Goal: Task Accomplishment & Management: Use online tool/utility

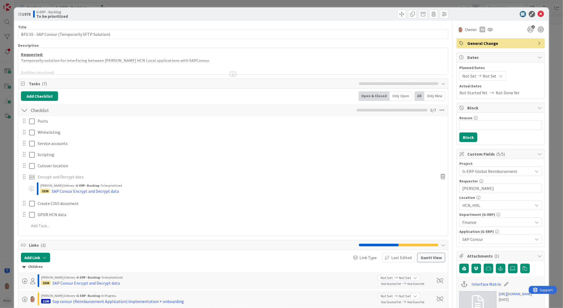
click at [230, 74] on div at bounding box center [233, 74] width 6 height 4
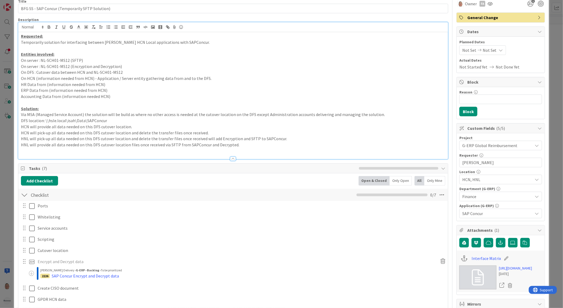
scroll to position [59, 0]
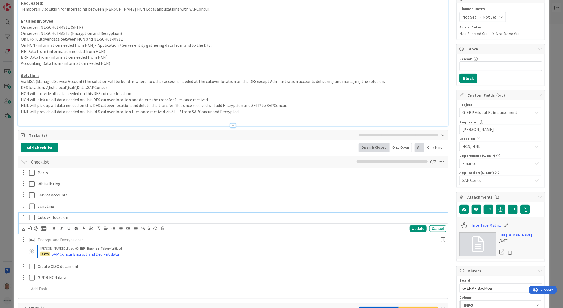
click at [33, 218] on icon at bounding box center [32, 217] width 6 height 6
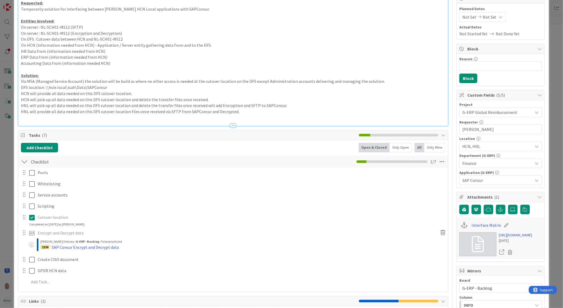
click at [31, 217] on icon at bounding box center [32, 217] width 6 height 6
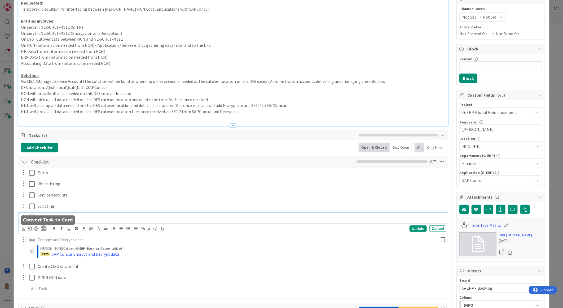
click at [43, 230] on icon at bounding box center [43, 228] width 5 height 5
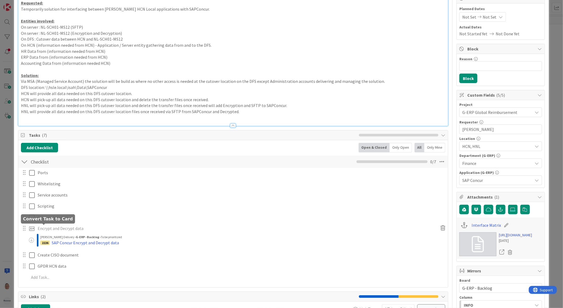
scroll to position [60, 0]
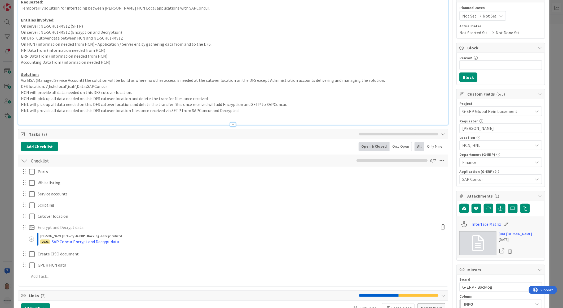
type textarea "x"
type textarea "SCutover location"
type textarea "x"
type textarea "SACutover location"
type textarea "x"
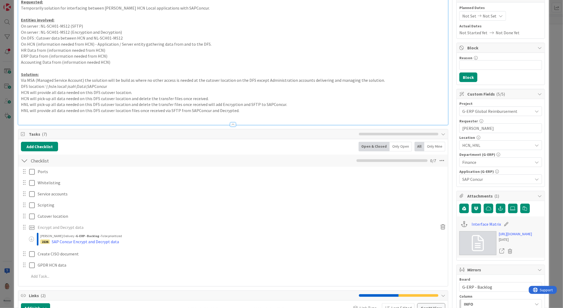
type textarea "SAPCutover location"
type textarea "x"
type textarea "SAP Cutover location"
type textarea "x"
type textarea "SAP CCutover location"
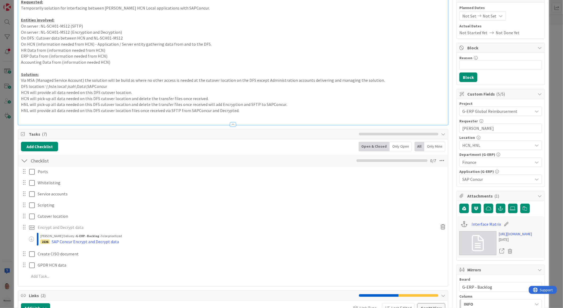
type textarea "x"
type textarea "SAP CoCutover location"
type textarea "x"
type textarea "SAP ConCutover location"
type textarea "x"
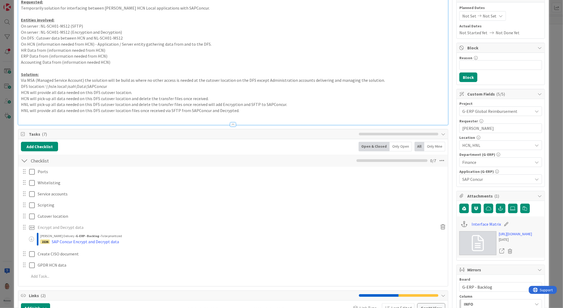
type textarea "SAP ConcCutover location"
type textarea "x"
type textarea "SAP ConcuCutover location"
type textarea "x"
type textarea "SAP ConcurCutover location"
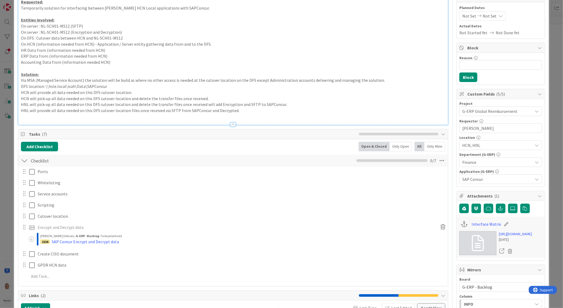
type textarea "x"
type textarea "SAP Concur Cutover location"
type textarea "x"
type textarea "SAP Concur DCutover location"
type textarea "x"
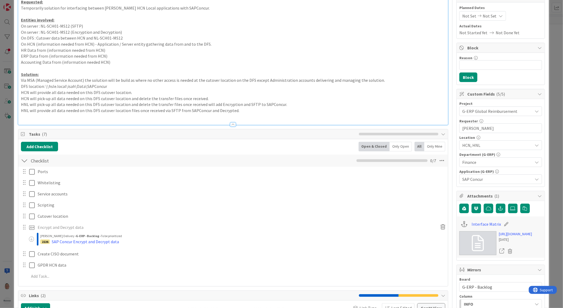
type textarea "SAP Concur DFCutover location"
type textarea "x"
type textarea "SAP Concur DFSCutover location"
type textarea "x"
type textarea "SAP Concur DFS Cutover location"
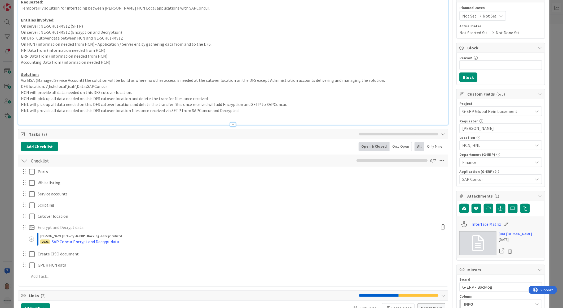
click at [84, 218] on div "Cutover location Convert Task to Card Board G-ERP - Backlog Column To be priori…" at bounding box center [233, 215] width 429 height 9
type textarea "x"
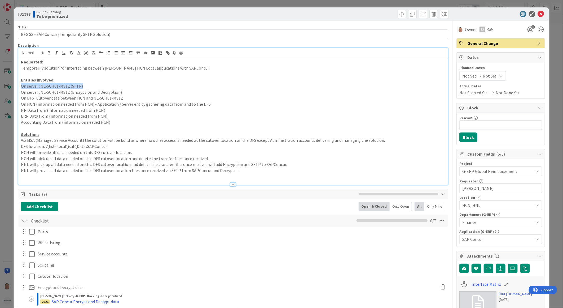
scroll to position [353, 0]
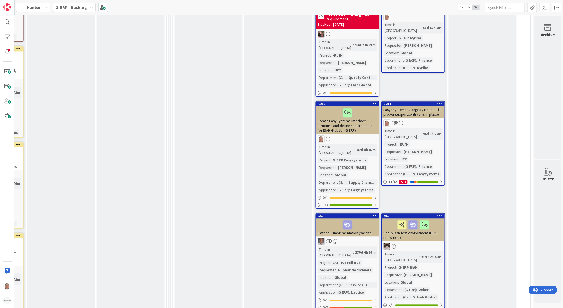
scroll to position [766, 418]
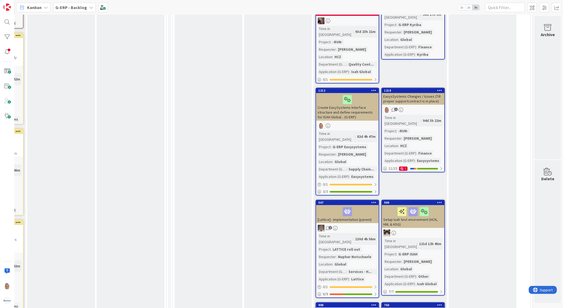
click at [324, 206] on div at bounding box center [347, 211] width 59 height 11
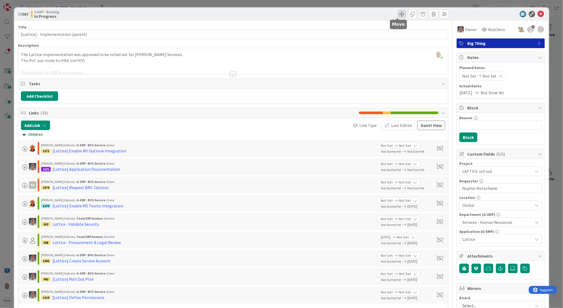
click at [398, 13] on span at bounding box center [402, 14] width 8 height 8
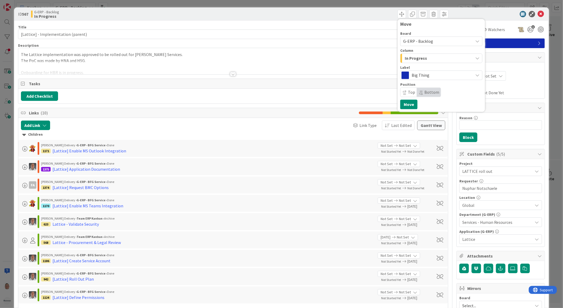
click at [414, 59] on span "In Progress" at bounding box center [416, 58] width 22 height 7
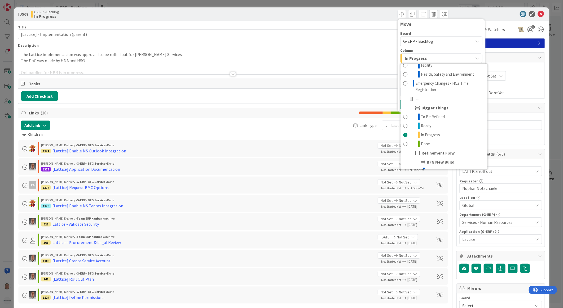
click at [415, 56] on span "In Progress" at bounding box center [416, 58] width 22 height 7
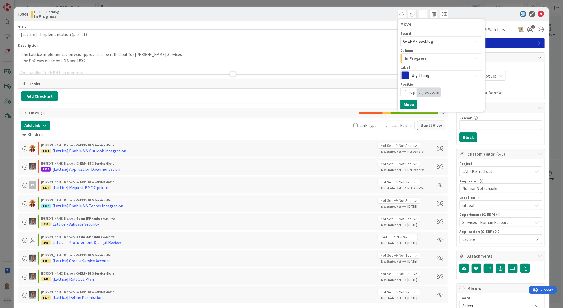
click at [415, 57] on span "In Progress" at bounding box center [416, 58] width 22 height 7
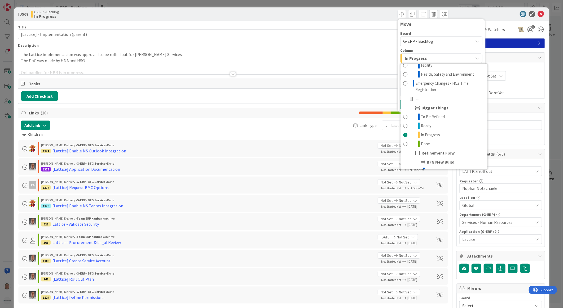
click at [450, 24] on div "Move" at bounding box center [441, 23] width 82 height 5
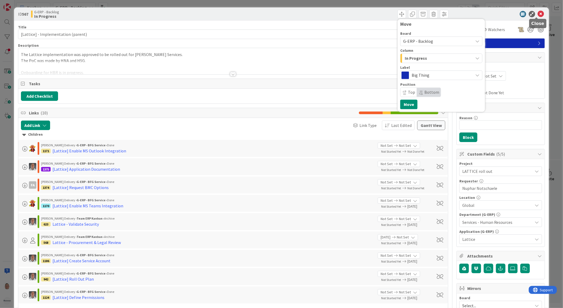
click at [538, 12] on icon at bounding box center [541, 14] width 6 height 6
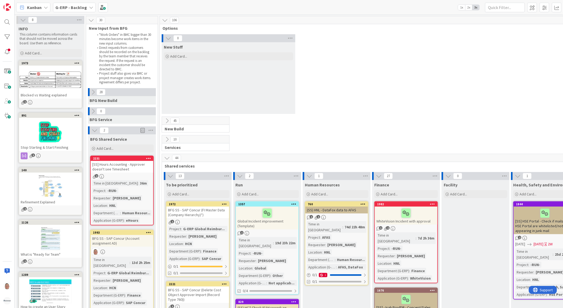
drag, startPoint x: 100, startPoint y: 0, endPoint x: 63, endPoint y: 6, distance: 38.1
click at [63, 6] on b "G-ERP - Backlog" at bounding box center [71, 7] width 32 height 5
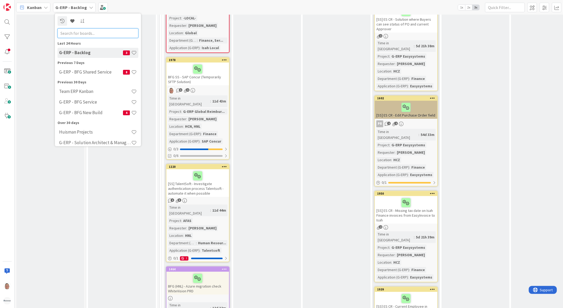
scroll to position [726, 0]
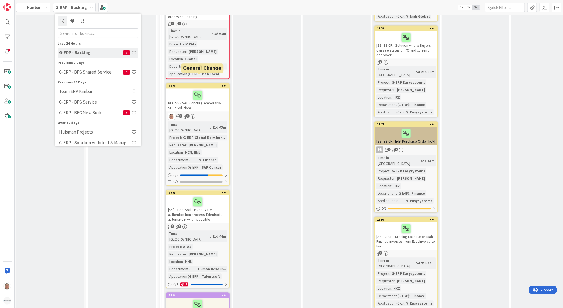
click at [214, 84] on div "1978" at bounding box center [199, 86] width 60 height 4
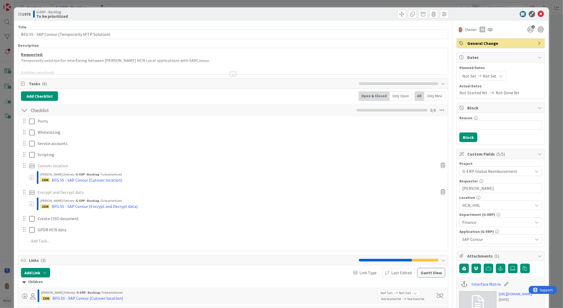
click at [233, 75] on div at bounding box center [233, 74] width 6 height 4
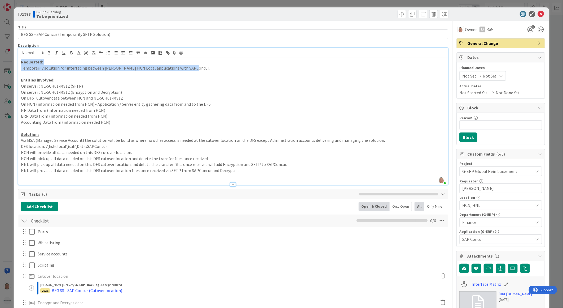
drag, startPoint x: 198, startPoint y: 68, endPoint x: 2, endPoint y: 60, distance: 196.6
click at [2, 60] on div "ID 1978 G-ERP - Backlog To be prioritized Title 47 / 128 BFG SS - SAP Concur (T…" at bounding box center [281, 154] width 563 height 308
copy div "Requested: Temporarily solution for interfacing between [PERSON_NAME] HCN Local…"
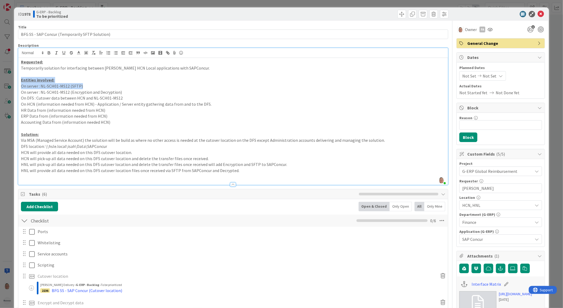
drag, startPoint x: 85, startPoint y: 86, endPoint x: 15, endPoint y: 81, distance: 69.9
copy div "Entities involved: On server : NL-SCH01-MS12 (SFTP)"
drag, startPoint x: 121, startPoint y: 98, endPoint x: 12, endPoint y: 99, distance: 109.2
click at [12, 99] on div "ID 1978 G-ERP - Backlog To be prioritized Title 47 / 128 BFG SS - SAP Concur (T…" at bounding box center [281, 154] width 563 height 308
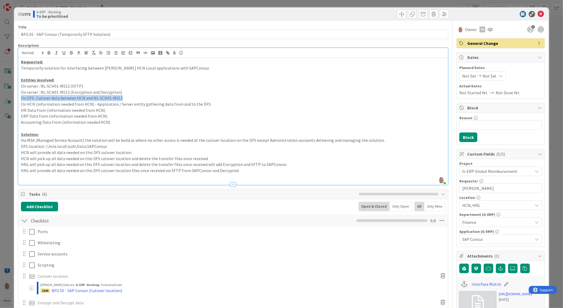
copy p "On DFS : Cutover data between HCN and NL-SCH01-MS12"
drag, startPoint x: 537, startPoint y: 14, endPoint x: 534, endPoint y: 14, distance: 3.2
click at [538, 14] on icon at bounding box center [541, 14] width 6 height 6
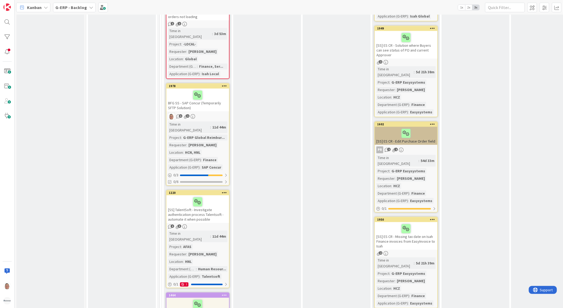
click at [212, 89] on div at bounding box center [197, 94] width 59 height 11
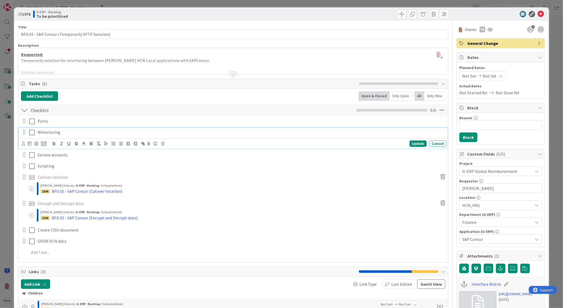
click at [46, 131] on p "Whitelisting" at bounding box center [241, 132] width 406 height 6
click at [63, 131] on p "Whitelisting" at bounding box center [241, 132] width 406 height 6
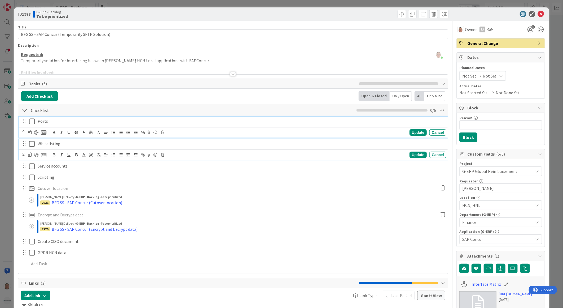
click at [61, 120] on p "Ports" at bounding box center [241, 121] width 406 height 6
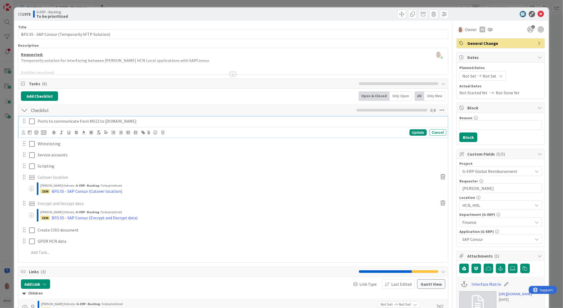
click at [192, 99] on div "Add Checklist Open & Closed Only Open All Only Mine" at bounding box center [233, 96] width 424 height 10
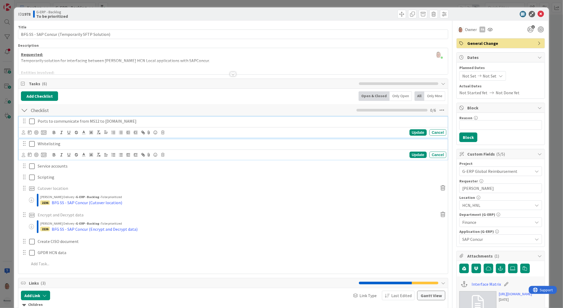
drag, startPoint x: 64, startPoint y: 120, endPoint x: 213, endPoint y: 148, distance: 151.2
click at [213, 148] on div "Whitelisting" at bounding box center [241, 143] width 411 height 9
click at [110, 121] on p "Ports to communicate from MS12 to [DOMAIN_NAME]" at bounding box center [241, 121] width 406 height 6
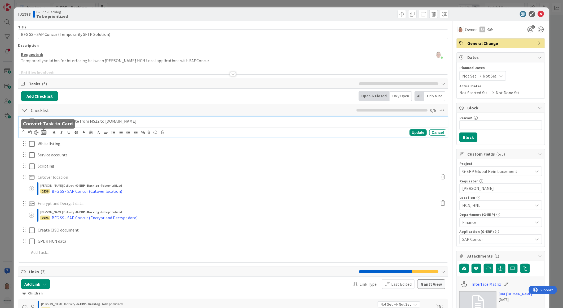
click at [44, 131] on icon at bounding box center [43, 132] width 5 height 5
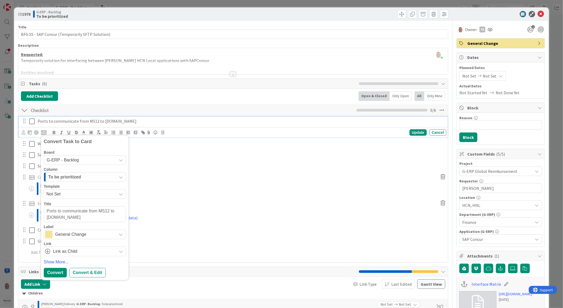
type textarea "x"
type textarea "NL-SCH01-MS12Ports to communicate from MS12 to mft-eu2.concursolutions.com"
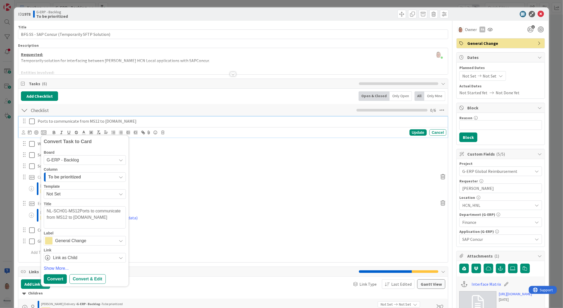
type textarea "x"
type textarea "Ports to communicate from MS12 to [DOMAIN_NAME]"
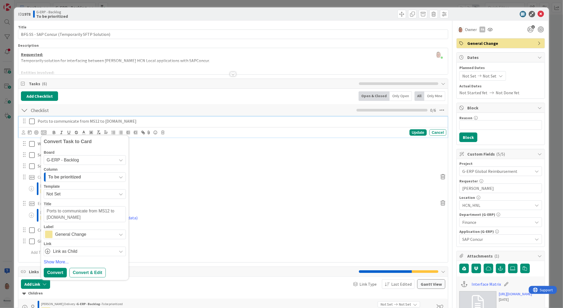
type textarea "x"
type textarea "Ports to communicate from NL-SCH01-MS12 to [DOMAIN_NAME]"
type textarea "x"
type textarea "Ports to communicate from NL-SCH01-MS12 to [DOMAIN_NAME]"
click at [80, 272] on div "Convert & Edit" at bounding box center [87, 272] width 36 height 10
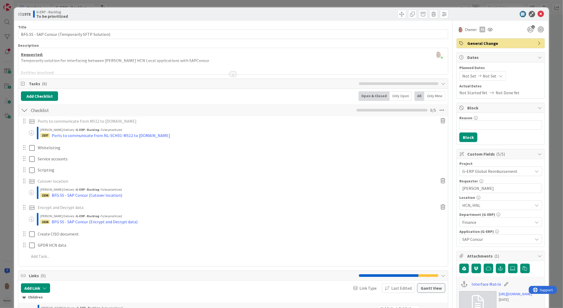
type textarea "x"
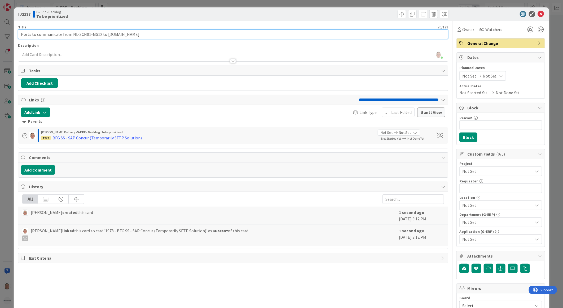
click at [20, 32] on input "Ports to communicate from NL-SCH01-MS12 to [DOMAIN_NAME]" at bounding box center [233, 34] width 430 height 10
paste input "BFG SS - SAP Concur ("
click at [200, 33] on input "BFG SS - SAP Concur (Ports to communicate from NL-SCH01-MS12 to [DOMAIN_NAME]" at bounding box center [233, 34] width 430 height 10
type input "BFG SS - SAP Concur (Ports to communicate from NL-SCH01-MS12 to [DOMAIN_NAME])"
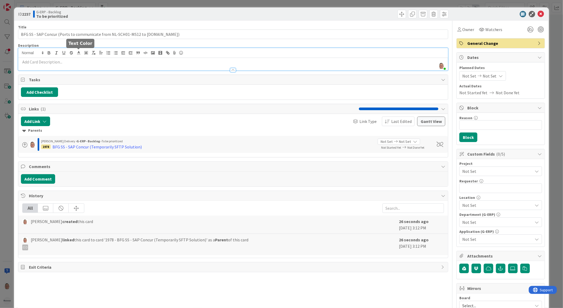
click at [78, 52] on div "leon Dolje just joined" at bounding box center [233, 59] width 430 height 22
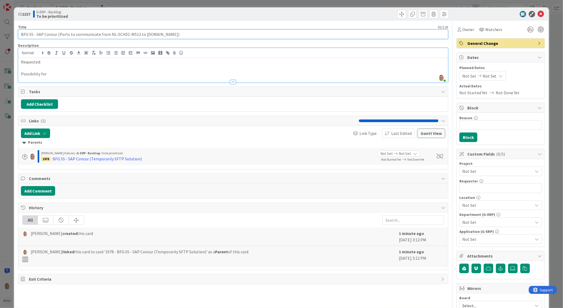
drag, startPoint x: 108, startPoint y: 34, endPoint x: 194, endPoint y: 34, distance: 86.2
click at [194, 34] on input "BFG SS - SAP Concur (Ports to communicate from NL-SCH01-MS12 to [DOMAIN_NAME])" at bounding box center [233, 34] width 430 height 10
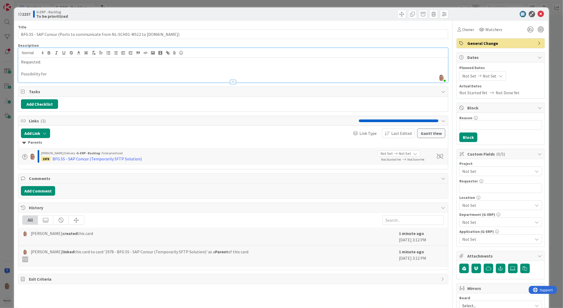
click at [64, 72] on p "Possibility for" at bounding box center [233, 74] width 424 height 6
click at [81, 75] on p "Possibility for NL-SCH01-MS12 to mft-eu2.concursolutions.com" at bounding box center [233, 74] width 424 height 6
click at [215, 74] on p "Possibility for NL-SCH01-MS12 to send / retrieve encrypted files to / from mft-…" at bounding box center [233, 74] width 424 height 6
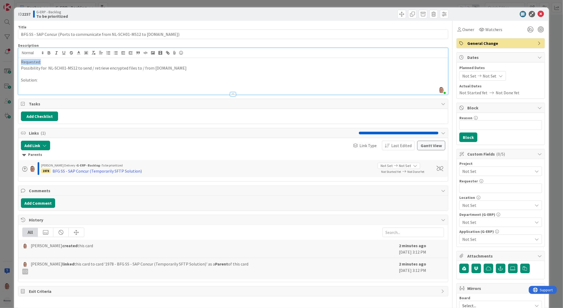
drag, startPoint x: 49, startPoint y: 62, endPoint x: 12, endPoint y: 58, distance: 36.8
click at [12, 58] on div "ID 2237 G-ERP - Backlog To be prioritized Title 92 / 128 BFG SS - SAP Concur (P…" at bounding box center [281, 154] width 563 height 308
click at [46, 53] on button "button" at bounding box center [48, 53] width 7 height 6
click at [64, 53] on icon "button" at bounding box center [64, 52] width 5 height 5
click at [48, 51] on icon "button" at bounding box center [49, 51] width 2 height 1
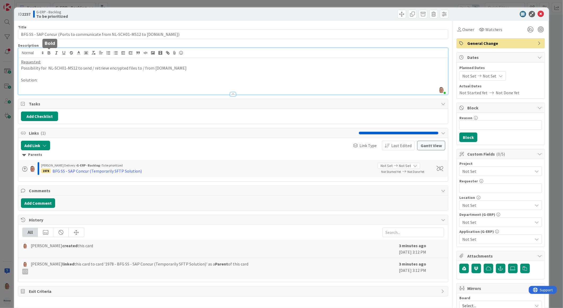
click at [49, 51] on icon "button" at bounding box center [49, 52] width 5 height 5
drag, startPoint x: 39, startPoint y: 79, endPoint x: 20, endPoint y: 80, distance: 19.4
click at [20, 80] on div "Requested: Possibility for NL-SCH01-MS12 to send / retrieve encrypted files to …" at bounding box center [233, 76] width 430 height 37
click at [46, 79] on p "Solution:" at bounding box center [233, 80] width 424 height 6
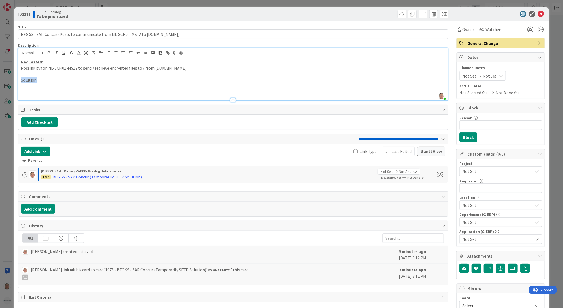
drag, startPoint x: 43, startPoint y: 81, endPoint x: 10, endPoint y: 78, distance: 33.0
click at [10, 78] on div "ID 2237 G-ERP - Backlog To be prioritized Title 92 / 128 BFG SS - SAP Concur (P…" at bounding box center [281, 154] width 563 height 308
click at [50, 50] on button "button" at bounding box center [48, 53] width 7 height 6
click at [65, 53] on icon "button" at bounding box center [64, 52] width 2 height 3
click at [28, 85] on p at bounding box center [233, 86] width 424 height 6
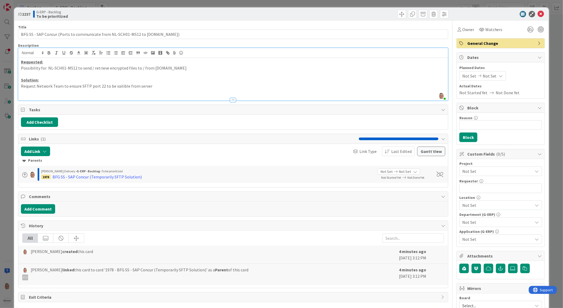
click at [48, 68] on p "Possibility for NL-SCH01-MS12 to send / retrieve encrypted files to / from mft-…" at bounding box center [233, 68] width 424 height 6
drag, startPoint x: 47, startPoint y: 68, endPoint x: 65, endPoint y: 68, distance: 18.3
click at [65, 68] on p "Possibility for NL-SCH01-MS12 to send / retrieve encrypted files to / from mft-…" at bounding box center [233, 68] width 424 height 6
drag, startPoint x: 46, startPoint y: 67, endPoint x: 75, endPoint y: 65, distance: 29.2
click at [75, 65] on p "Possibility for NL-SCH01-MS12 to send / retrieve encrypted files to / from mft-…" at bounding box center [233, 68] width 424 height 6
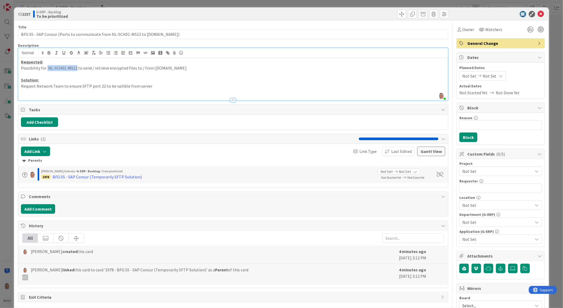
copy p "NL-SCH01-MS12"
click at [154, 85] on p "Request Network Team to ensure SFTP port 22 to be vailible from server" at bounding box center [233, 86] width 424 height 6
click at [184, 86] on p "Request Network Team to ensure SFTP port 22 to be available from server NL-SCH0…" at bounding box center [233, 86] width 424 height 6
drag, startPoint x: 150, startPoint y: 68, endPoint x: 202, endPoint y: 68, distance: 51.4
click at [202, 68] on p "Possibility for NL-SCH01-MS12 to send / retrieve encrypted files to / from mft-…" at bounding box center [233, 68] width 424 height 6
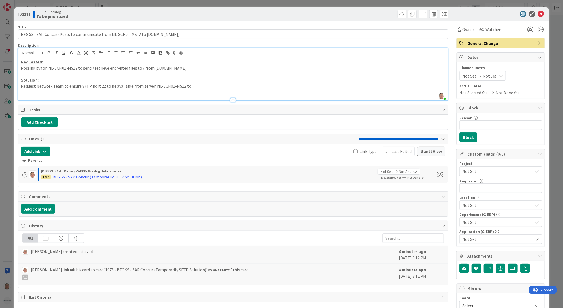
copy p "mft-eu2.concursolutions.com"
click at [193, 85] on p "Request Network Team to ensure SFTP port 22 to be available from server NL-SCH0…" at bounding box center [233, 86] width 424 height 6
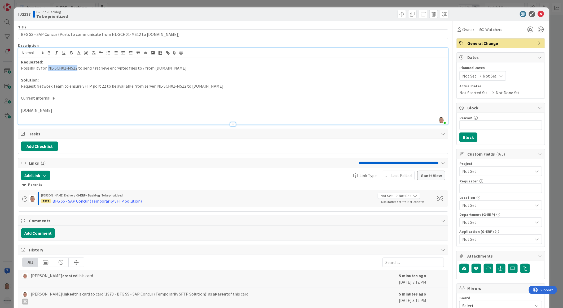
drag, startPoint x: 48, startPoint y: 68, endPoint x: 75, endPoint y: 67, distance: 27.3
click at [75, 67] on p "Possibility for NL-SCH01-MS12 to send / retrieve encrypted files to / from mft-…" at bounding box center [233, 68] width 424 height 6
copy p "NL-SCH01-MS12"
click at [64, 97] on p "Current internal IP" at bounding box center [233, 98] width 424 height 6
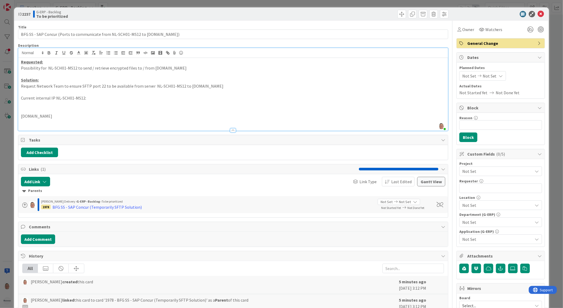
click at [43, 122] on p at bounding box center [233, 122] width 424 height 6
click at [52, 98] on p "Current internal IP NL-SCH01-MS12:" at bounding box center [233, 98] width 424 height 6
drag, startPoint x: 52, startPoint y: 98, endPoint x: 19, endPoint y: 101, distance: 33.5
click at [19, 101] on div "Requested: Possibility for NL-SCH01-MS12 to send / retrieve encrypted files to …" at bounding box center [233, 94] width 430 height 73
copy p "Current internal IP"
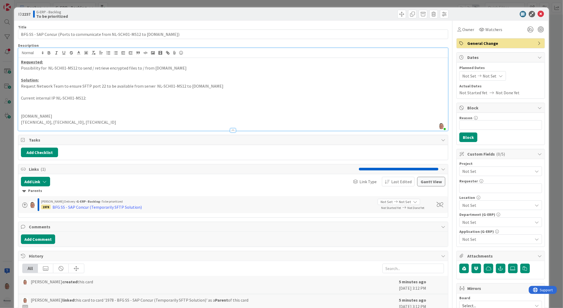
click at [19, 116] on div "Requested: Possibility for NL-SCH01-MS12 to send / retrieve encrypted files to …" at bounding box center [233, 94] width 430 height 73
click at [41, 115] on p "Current internal IP mft-eu2.concursolutions.com" at bounding box center [233, 116] width 424 height 6
click at [124, 115] on p "Current external IP's mft-eu2.concursolutions.com" at bounding box center [233, 116] width 424 height 6
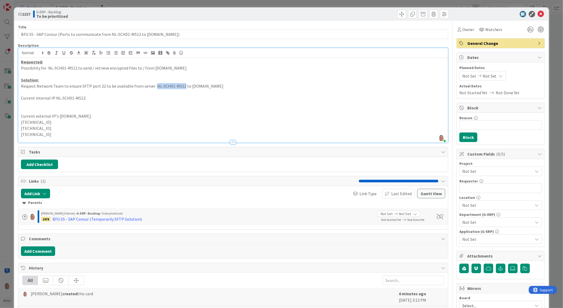
drag, startPoint x: 152, startPoint y: 84, endPoint x: 181, endPoint y: 86, distance: 28.1
click at [181, 86] on p "Request Network Team to ensure SFTP port 22 to be available from server NL-SCH0…" at bounding box center [233, 86] width 424 height 6
drag, startPoint x: 82, startPoint y: 98, endPoint x: 85, endPoint y: 97, distance: 2.7
click at [83, 97] on p "Current internal IP NL-SCH01-MS12:" at bounding box center [233, 98] width 424 height 6
drag, startPoint x: 54, startPoint y: 98, endPoint x: 100, endPoint y: 99, distance: 46.4
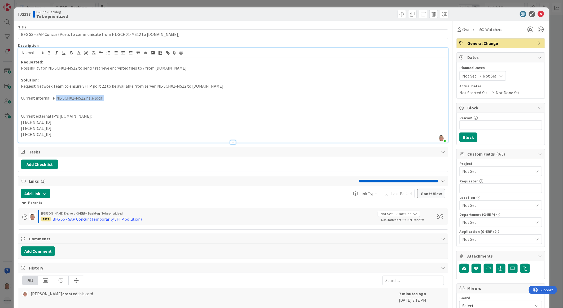
click at [100, 99] on p "Current internal IP NL-SCH01-MS12.hsle.local:" at bounding box center [233, 98] width 424 height 6
copy p "NL-SCH01-MS12.hsle.local"
click at [33, 104] on p at bounding box center [233, 104] width 424 height 6
click at [25, 111] on p at bounding box center [233, 110] width 424 height 6
click at [362, 99] on p "Current internal IP NL-SCH01-MS12.hsle.local:" at bounding box center [233, 98] width 424 height 6
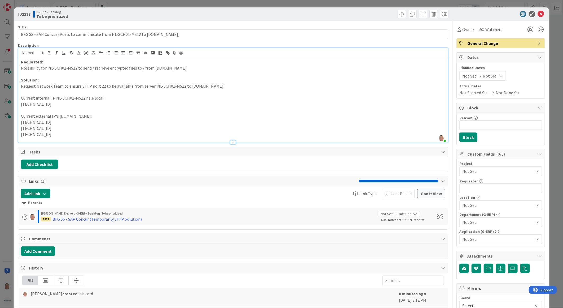
click at [481, 170] on span "Not Set" at bounding box center [496, 170] width 68 height 7
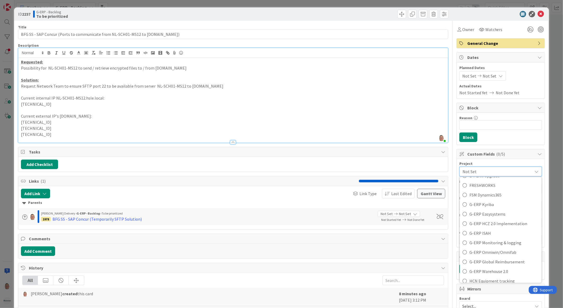
scroll to position [206, 0]
click at [515, 251] on span "G-ERP Global Reimbursement" at bounding box center [503, 250] width 69 height 8
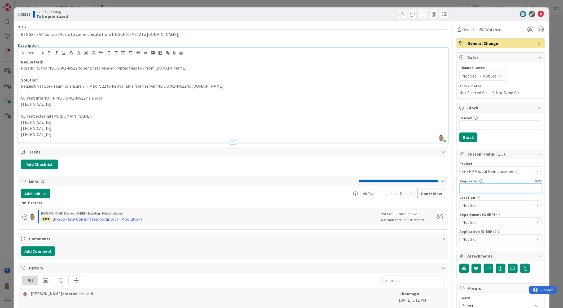
click at [474, 187] on input "text" at bounding box center [500, 188] width 83 height 10
type input "[PERSON_NAME]"
click at [468, 205] on span "Not Set" at bounding box center [497, 205] width 71 height 6
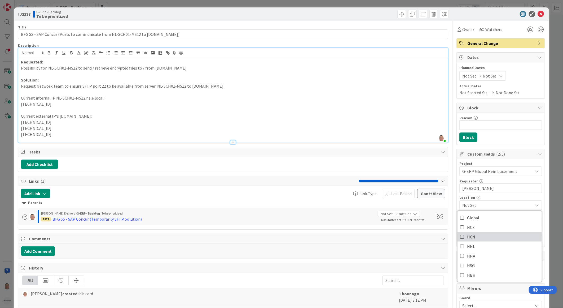
click at [460, 238] on icon at bounding box center [462, 236] width 4 height 8
click at [460, 244] on icon at bounding box center [462, 246] width 4 height 8
click at [383, 153] on span "Tasks" at bounding box center [234, 151] width 410 height 6
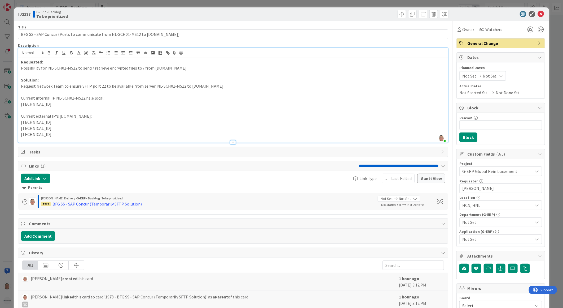
click at [462, 220] on span "Not Set" at bounding box center [497, 222] width 71 height 6
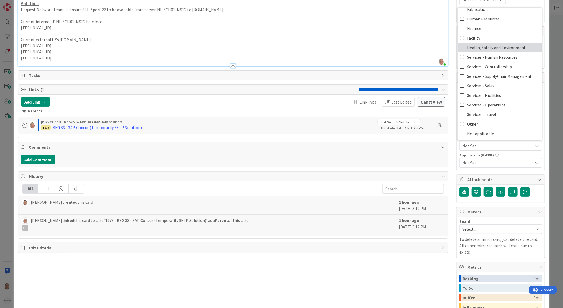
scroll to position [88, 0]
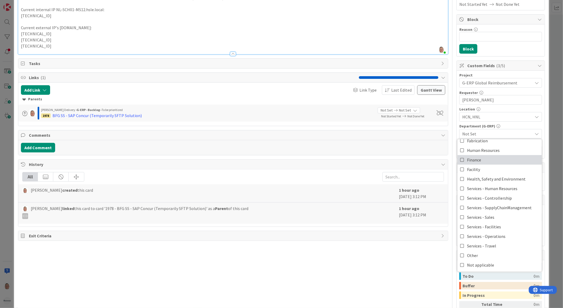
click at [475, 160] on span "Finance" at bounding box center [474, 160] width 14 height 8
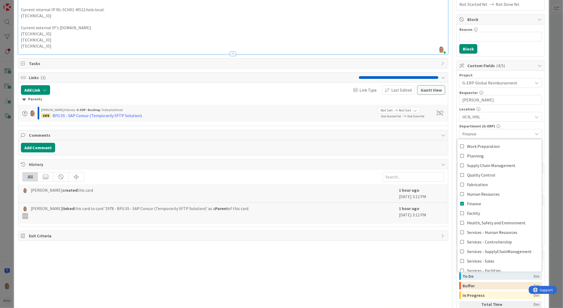
click at [416, 136] on span "Comments" at bounding box center [234, 135] width 410 height 6
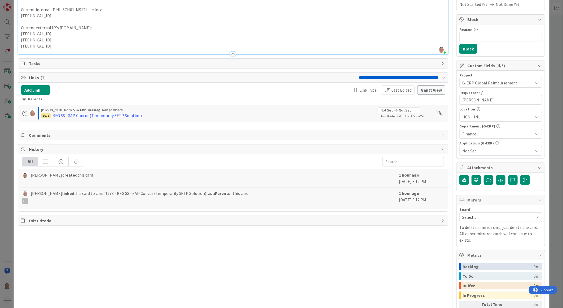
click at [465, 150] on span "Not Set" at bounding box center [497, 150] width 71 height 6
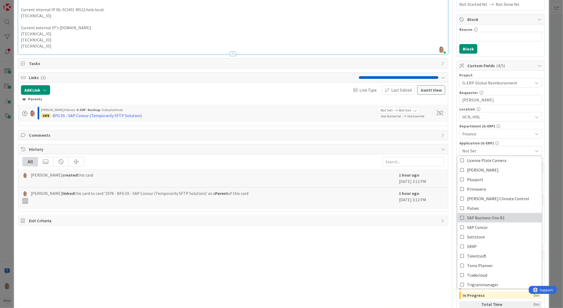
scroll to position [244, 0]
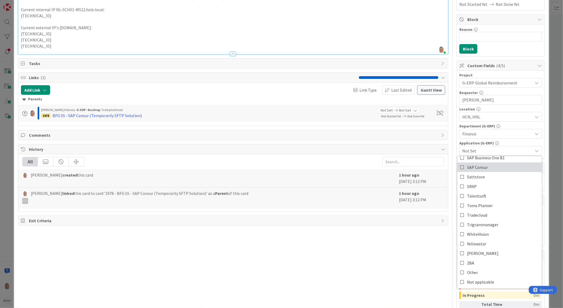
click at [480, 166] on span "SAP Concur" at bounding box center [477, 167] width 21 height 8
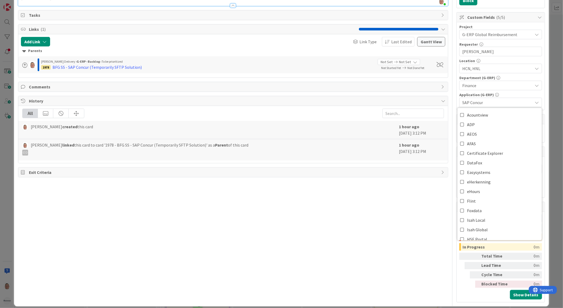
click at [385, 219] on div "Title 92 / 128 BFG SS - SAP Concur (Ports to communicate from NL-SCH01-MS12 to …" at bounding box center [233, 93] width 430 height 418
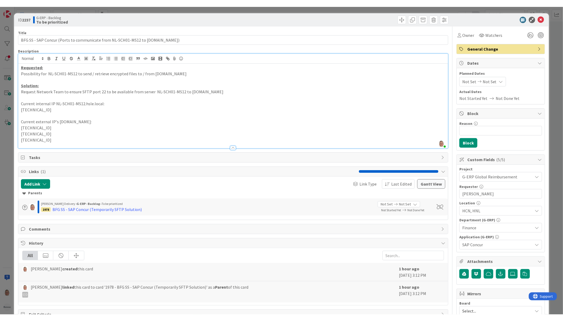
scroll to position [0, 0]
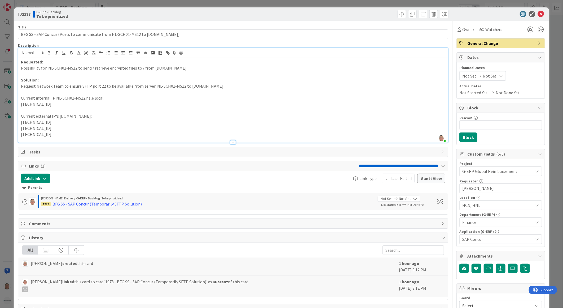
click at [29, 153] on span "Tasks" at bounding box center [234, 151] width 410 height 6
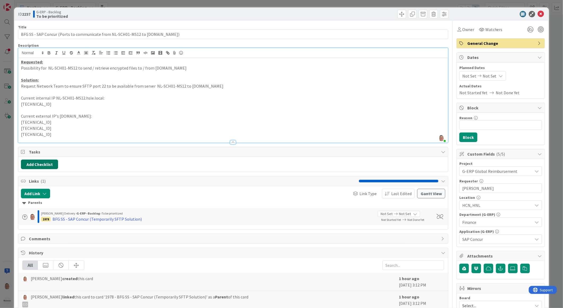
click at [49, 165] on button "Add Checklist" at bounding box center [39, 164] width 37 height 10
type input "Actoins"
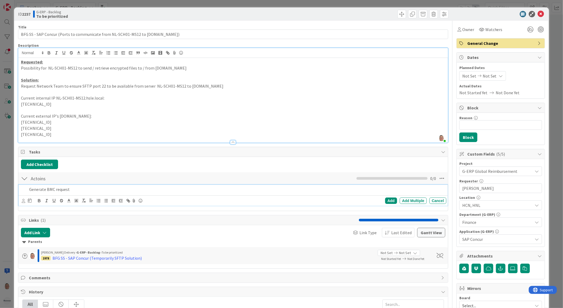
click at [243, 170] on div "Add Checklist Back Actoins Checklist Name 7 / 64 Actoins 0 / 0 Generate BMC req…" at bounding box center [233, 183] width 424 height 49
click at [212, 188] on p "Generate BMC request" at bounding box center [236, 189] width 415 height 6
click at [386, 201] on div "Add" at bounding box center [391, 200] width 12 height 6
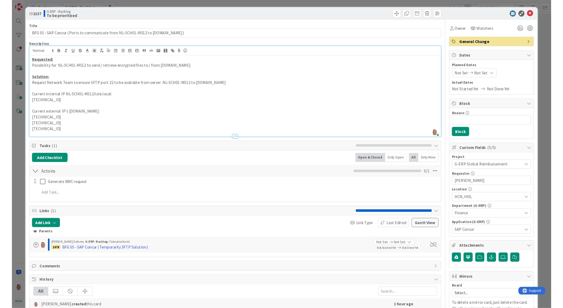
scroll to position [726, 0]
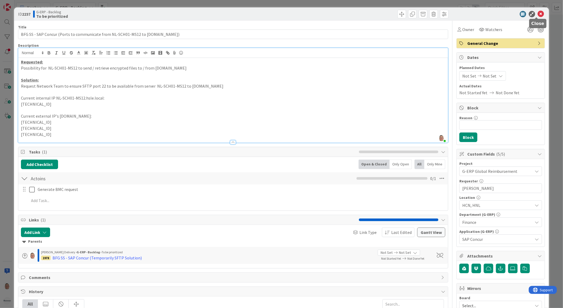
click at [539, 12] on icon at bounding box center [541, 14] width 6 height 6
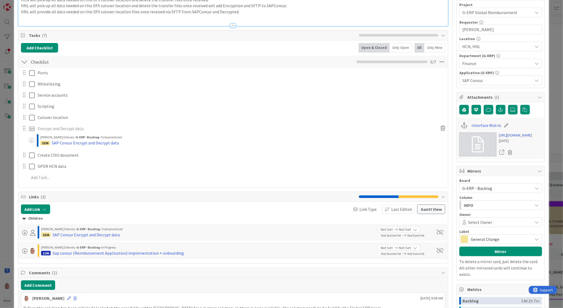
scroll to position [148, 0]
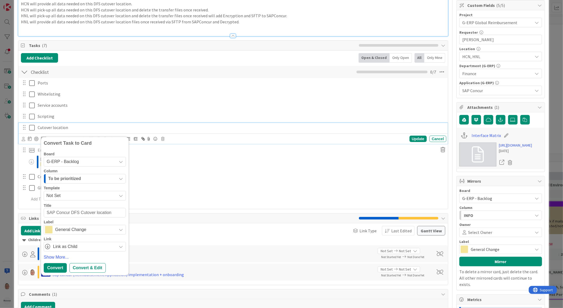
click at [45, 128] on p "Cutover location" at bounding box center [241, 127] width 406 height 6
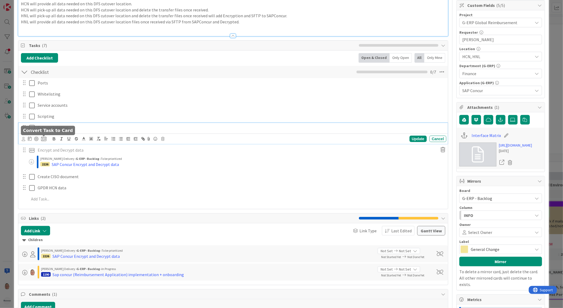
click at [43, 139] on icon at bounding box center [43, 138] width 5 height 5
type textarea "x"
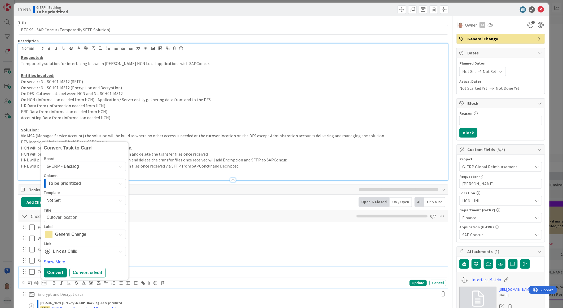
scroll to position [0, 0]
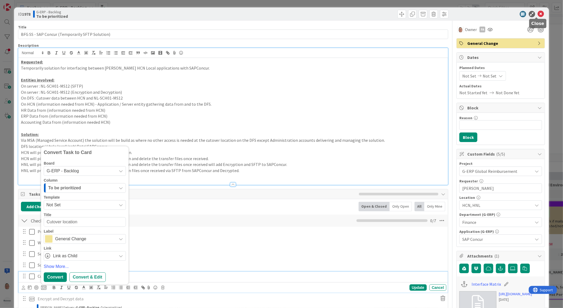
click at [538, 11] on icon at bounding box center [541, 14] width 6 height 6
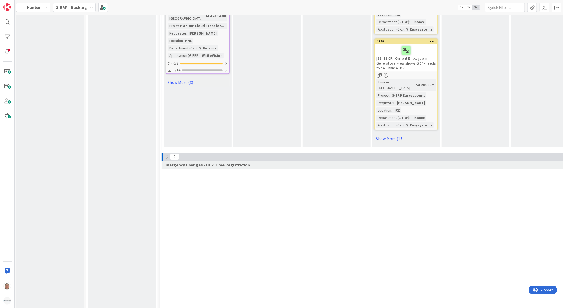
scroll to position [1001, 0]
click at [191, 76] on link "Show More (3)" at bounding box center [198, 80] width 64 height 8
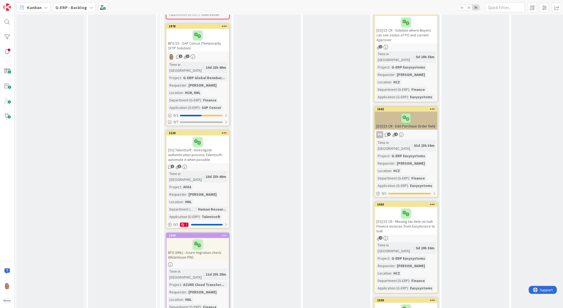
scroll to position [736, 0]
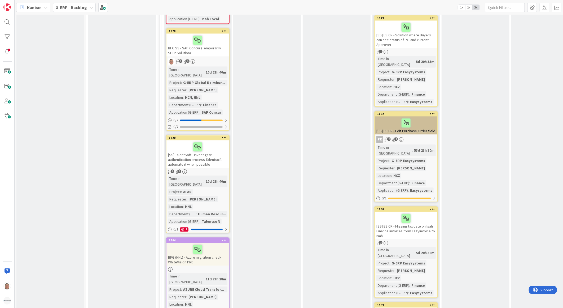
click at [182, 29] on div "1978" at bounding box center [197, 31] width 63 height 5
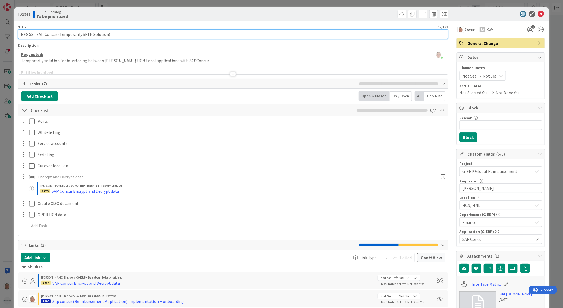
drag, startPoint x: 56, startPoint y: 34, endPoint x: 11, endPoint y: 33, distance: 45.6
click at [11, 33] on div "ID 1978 G-ERP - Backlog To be prioritized Title 47 / 128 BFG SS - SAP Concur (T…" at bounding box center [281, 154] width 563 height 308
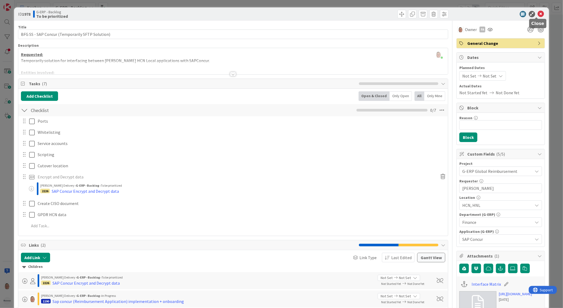
click at [538, 12] on icon at bounding box center [541, 14] width 6 height 6
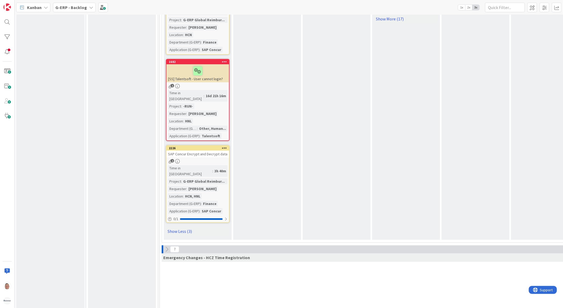
scroll to position [1119, 0]
click at [179, 146] on div "2226" at bounding box center [199, 148] width 60 height 4
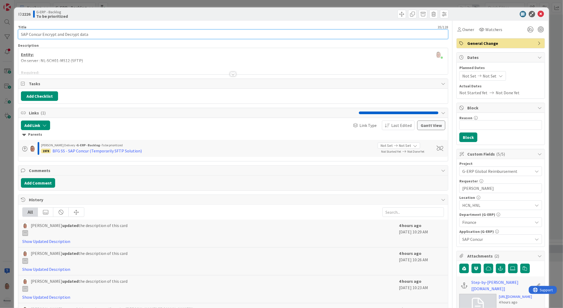
drag, startPoint x: 41, startPoint y: 33, endPoint x: -12, endPoint y: 28, distance: 53.5
click at [0, 28] on html "Kanban G-ERP - Backlog 1x 2x 3x 8 INFO This column contains information cards t…" at bounding box center [281, 154] width 563 height 308
paste input "BFG SS -"
type input "BFG SS - SAP Concur (Encrypt and Decrypt data)"
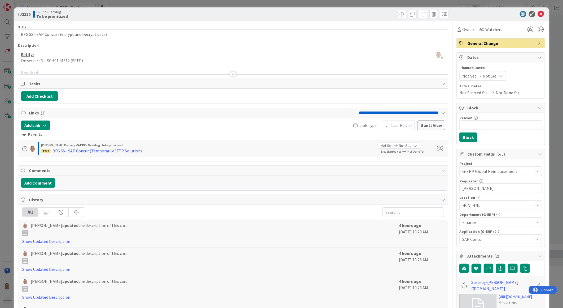
click at [231, 76] on div at bounding box center [233, 74] width 6 height 4
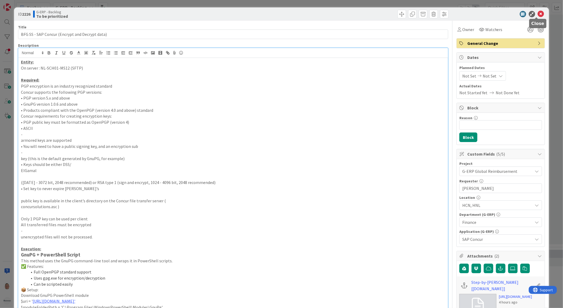
click at [538, 14] on icon at bounding box center [541, 14] width 6 height 6
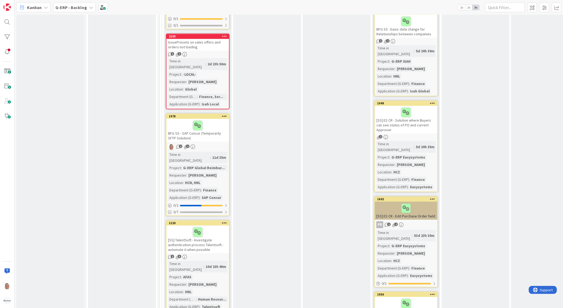
scroll to position [648, 0]
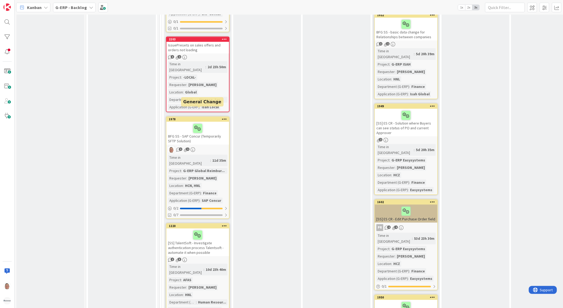
click at [214, 117] on div "1978" at bounding box center [199, 119] width 60 height 4
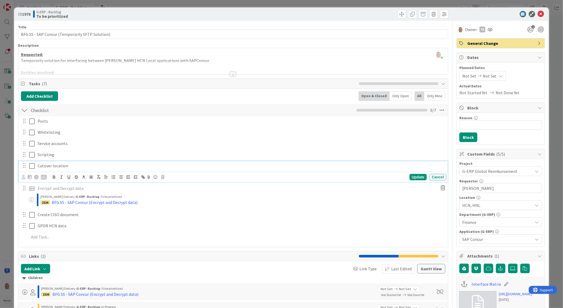
click at [50, 165] on p "Cutover location" at bounding box center [241, 166] width 406 height 6
click at [43, 177] on icon at bounding box center [43, 176] width 5 height 5
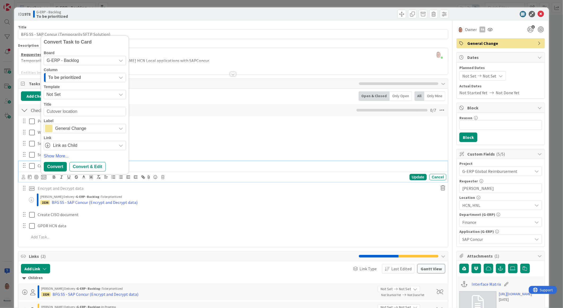
click at [46, 112] on textarea "Cutover location" at bounding box center [85, 112] width 82 height 10
type textarea "x"
type textarea "BFG SS - SAP ConcurCutover location"
type textarea "x"
type textarea "BFG SS - SAP Concur Cutover location"
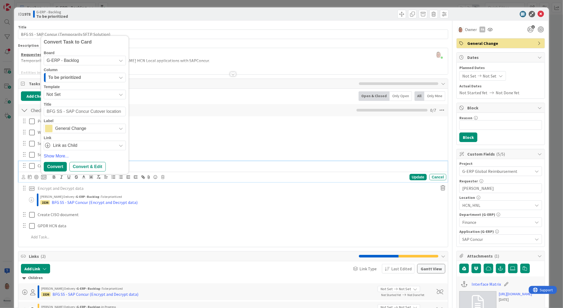
type textarea "x"
type textarea "BFG SS - SAP Concur (Cutover location"
type textarea "x"
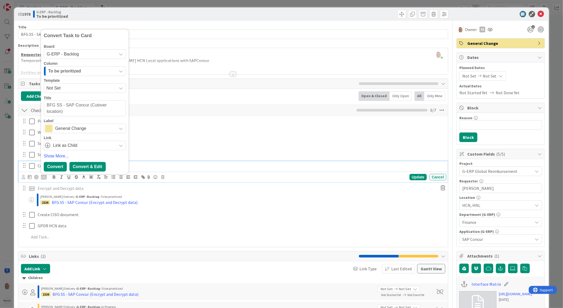
type textarea "BFG SS - SAP Concur (Cutover location)"
click at [88, 166] on div "Convert & Edit" at bounding box center [87, 167] width 36 height 10
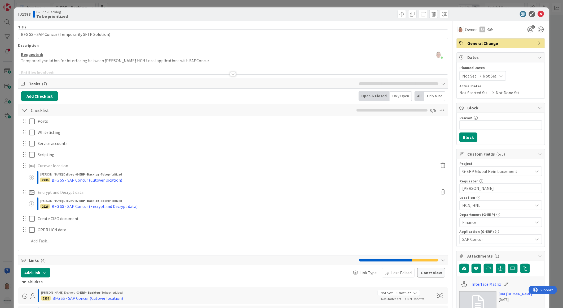
type textarea "x"
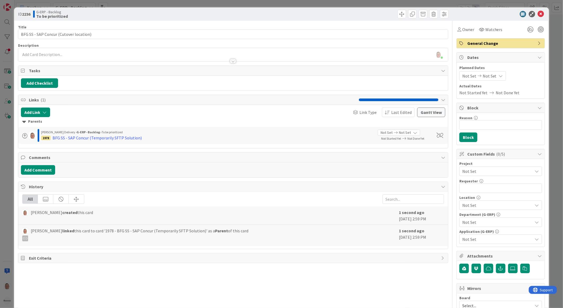
drag, startPoint x: 230, startPoint y: 60, endPoint x: 227, endPoint y: 61, distance: 3.7
click at [230, 60] on div at bounding box center [233, 61] width 6 height 4
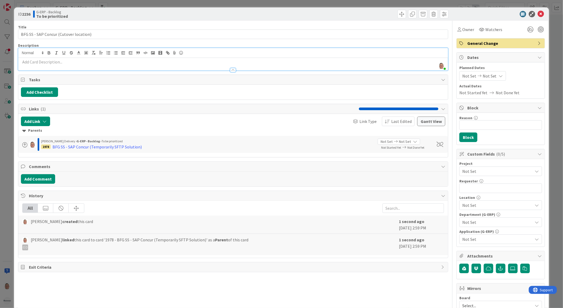
click at [33, 59] on p at bounding box center [233, 62] width 424 height 6
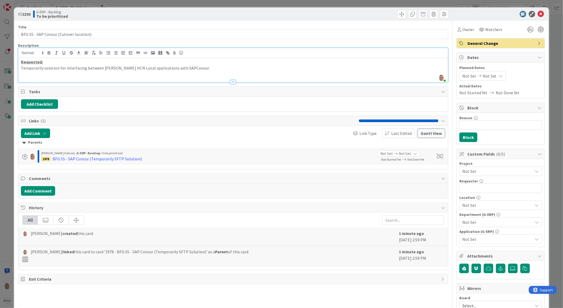
click at [38, 75] on p at bounding box center [233, 74] width 424 height 6
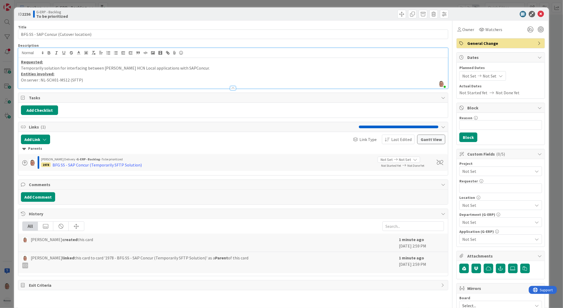
click at [94, 80] on p "On server : NL-SCH01-MS12 (SFTP)" at bounding box center [233, 80] width 424 height 6
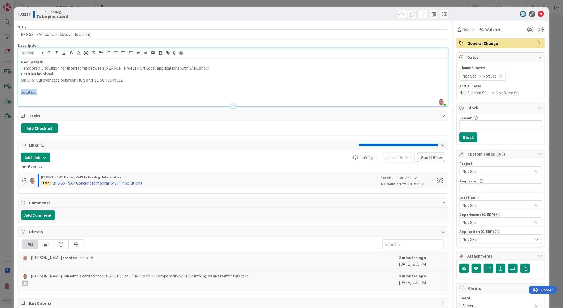
drag, startPoint x: 44, startPoint y: 91, endPoint x: -9, endPoint y: 92, distance: 53.3
click at [0, 92] on html "Kanban G-ERP - Backlog 1x 2x 3x 8 INFO This column contains information cards t…" at bounding box center [281, 154] width 563 height 308
click at [52, 54] on button "button" at bounding box center [48, 53] width 7 height 6
click at [64, 52] on icon "button" at bounding box center [64, 52] width 5 height 5
click at [47, 52] on icon "button" at bounding box center [49, 52] width 5 height 5
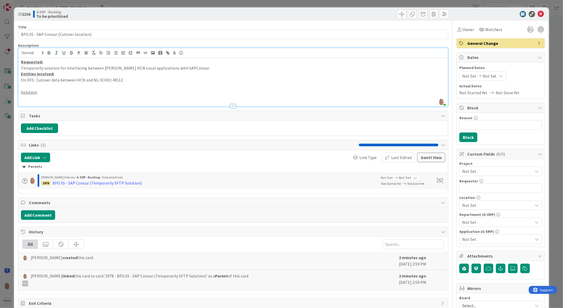
click at [51, 90] on p "Solution:" at bounding box center [233, 92] width 424 height 6
click at [51, 96] on p at bounding box center [233, 98] width 424 height 6
drag, startPoint x: 49, startPoint y: 90, endPoint x: 21, endPoint y: 92, distance: 27.4
click at [21, 92] on p "Solution:" at bounding box center [233, 92] width 424 height 6
click at [47, 51] on icon "button" at bounding box center [49, 52] width 5 height 5
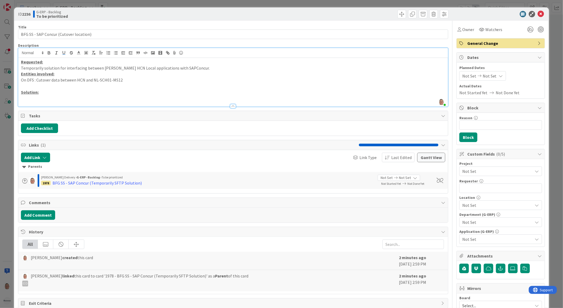
click at [33, 97] on p at bounding box center [233, 98] width 424 height 6
click at [39, 98] on p at bounding box center [233, 98] width 424 height 6
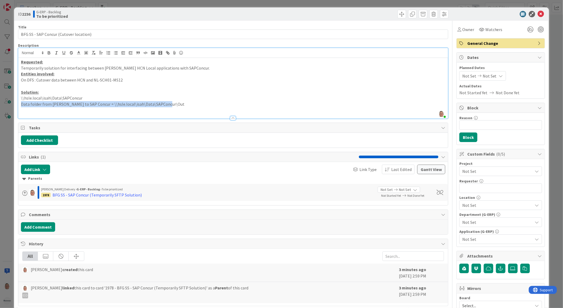
drag, startPoint x: 164, startPoint y: 104, endPoint x: 20, endPoint y: 104, distance: 144.0
click at [20, 104] on div "Requested: Temporarily solution for interfacing between [PERSON_NAME] HCN Local…" at bounding box center [233, 88] width 430 height 60
copy p "Data folder from [PERSON_NAME] to SAP Concur = \\hsle.local\isah\Data\SAPConcur…"
click at [26, 109] on p at bounding box center [233, 110] width 424 height 6
click at [55, 110] on p "Data folder from [PERSON_NAME] to SAP Concur = \\hsle.local\isah\Data\SAPConcur…" at bounding box center [233, 110] width 424 height 6
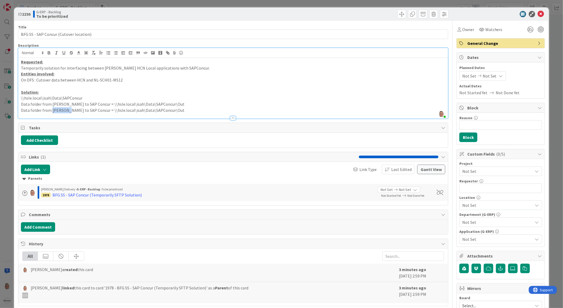
click at [55, 110] on p "Data folder from [PERSON_NAME] to SAP Concur = \\hsle.local\isah\Data\SAPConcur…" at bounding box center [233, 110] width 424 height 6
drag, startPoint x: 76, startPoint y: 109, endPoint x: 88, endPoint y: 113, distance: 12.2
click at [76, 109] on p "Data folder from to SAP Concur = \\hsle.local\isah\Data\SAPConcur\Out" at bounding box center [233, 110] width 424 height 6
click at [52, 110] on p "Data folder from to SAP Concur [PERSON_NAME] = \\hsle.local\isah\Data\SAPConcur…" at bounding box center [233, 110] width 424 height 6
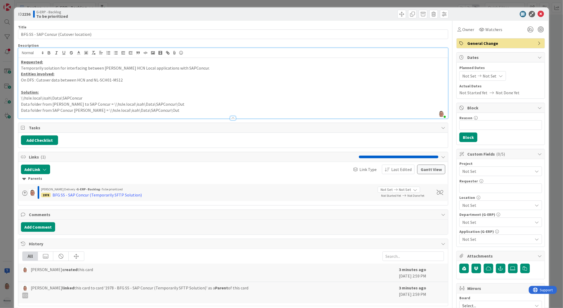
click at [72, 110] on p "Data folder from SAP Concur [PERSON_NAME] = \\hsle.local\isah\Data\SAPConcur\Out" at bounding box center [233, 110] width 424 height 6
click at [162, 110] on p "Data folder from SAP Concur to [PERSON_NAME] = \\hsle.local\isah\Data\SAPConcur…" at bounding box center [233, 110] width 424 height 6
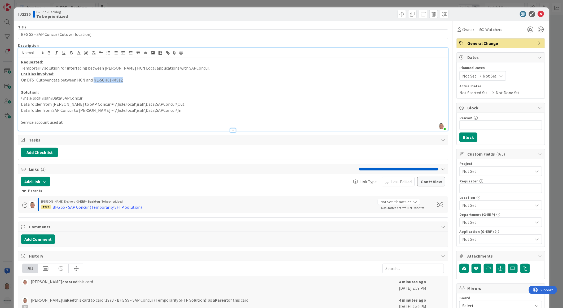
drag, startPoint x: 112, startPoint y: 79, endPoint x: 96, endPoint y: 82, distance: 16.8
click at [94, 81] on p "On DFS : Cutover data between HCN and NL-SCH01-MS12" at bounding box center [233, 80] width 424 height 6
copy p "NL-SCH01-MS12"
click at [71, 121] on p "Service account used at" at bounding box center [233, 122] width 424 height 6
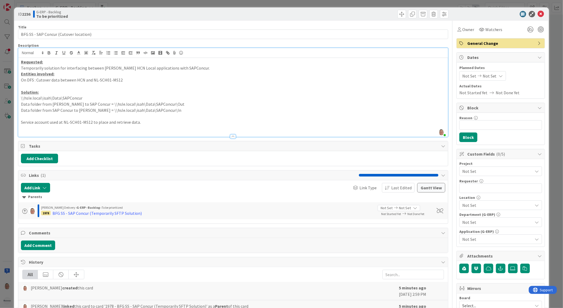
click at [24, 116] on p at bounding box center [233, 116] width 424 height 6
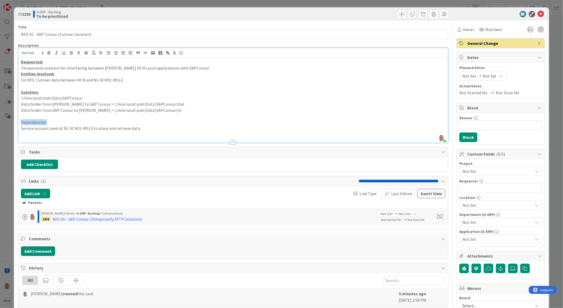
drag, startPoint x: 55, startPoint y: 122, endPoint x: 17, endPoint y: 121, distance: 37.7
click at [17, 121] on div "ID 2236 G-ERP - Backlog To be prioritized Title 38 / 128 BFG SS - SAP Concur (C…" at bounding box center [281, 224] width 535 height 435
click at [49, 53] on icon "button" at bounding box center [49, 53] width 2 height 1
click at [63, 54] on icon "button" at bounding box center [64, 52] width 2 height 3
click at [151, 129] on p "Service account used at NL-SCH01-MS12 to place and retrieve data." at bounding box center [233, 128] width 424 height 6
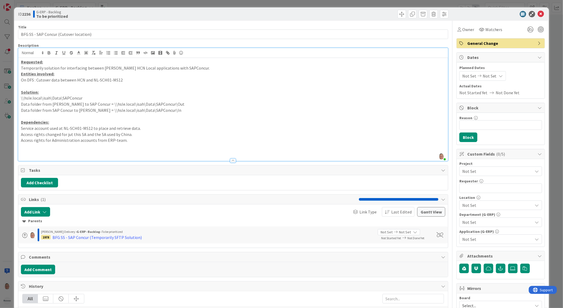
click at [486, 171] on span "Not Set" at bounding box center [496, 170] width 68 height 7
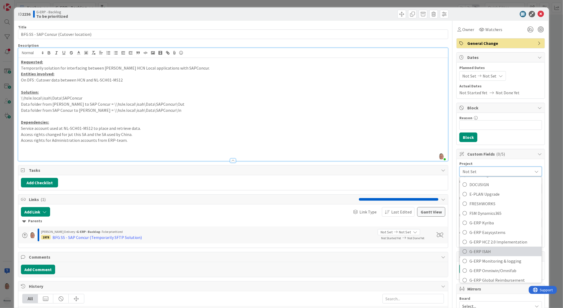
scroll to position [206, 0]
click at [513, 251] on span "G-ERP Global Reimbursement" at bounding box center [503, 250] width 69 height 8
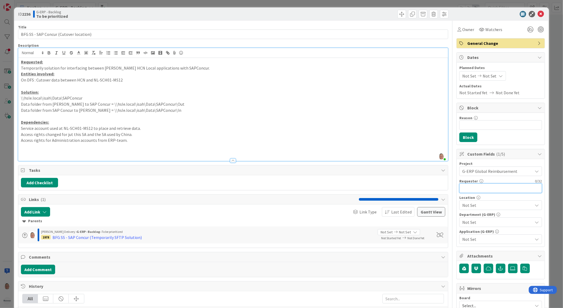
click at [479, 185] on input "text" at bounding box center [500, 188] width 83 height 10
type input "[PERSON_NAME]"
click at [475, 203] on span "Not Set" at bounding box center [497, 205] width 71 height 6
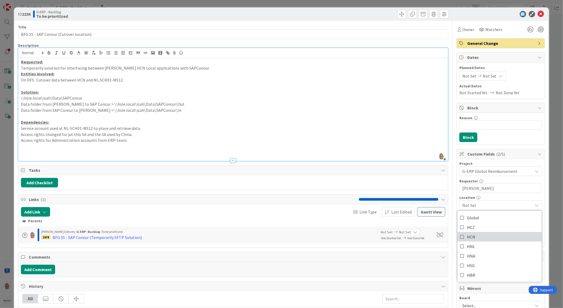
click at [470, 234] on span "HCN" at bounding box center [471, 236] width 8 height 8
click at [460, 246] on icon at bounding box center [462, 246] width 4 height 8
click at [409, 183] on div "Add Checklist" at bounding box center [233, 183] width 424 height 10
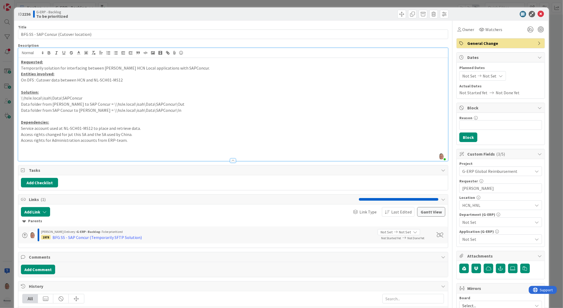
click at [469, 222] on span "Not Set" at bounding box center [497, 222] width 71 height 6
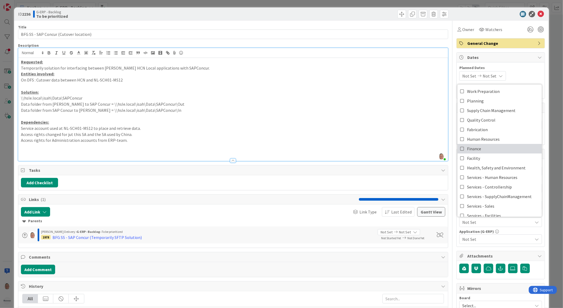
click at [471, 149] on span "Finance" at bounding box center [474, 148] width 14 height 8
click at [357, 183] on div "Add Checklist" at bounding box center [233, 183] width 424 height 10
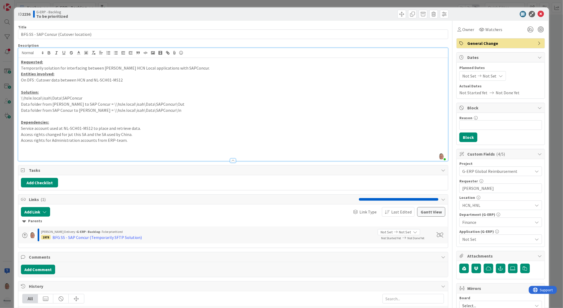
click at [476, 239] on span "Not Set" at bounding box center [497, 239] width 71 height 6
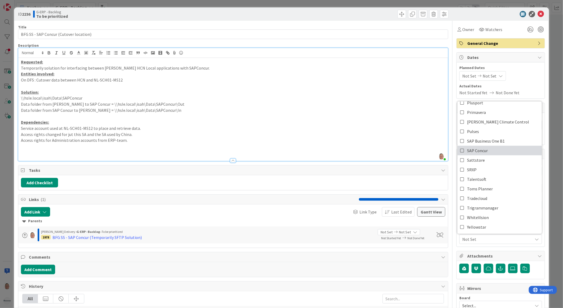
click at [486, 153] on link "SAP Concur" at bounding box center [500, 151] width 84 height 10
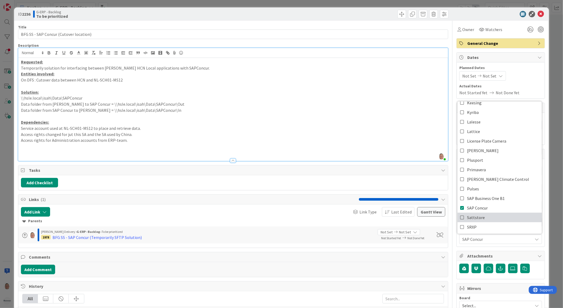
scroll to position [177, 0]
click at [274, 182] on div "Add Checklist" at bounding box center [233, 183] width 424 height 10
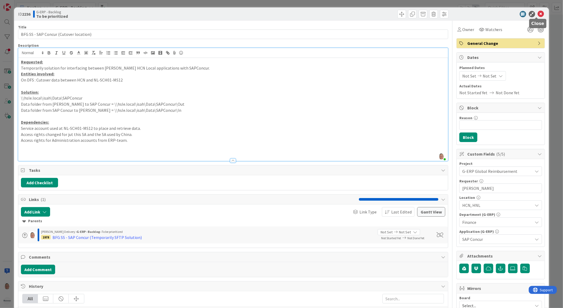
click at [538, 13] on icon at bounding box center [541, 14] width 6 height 6
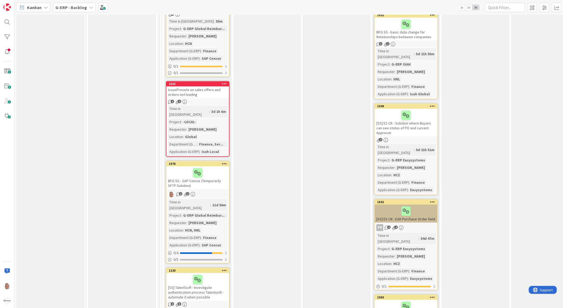
click at [210, 173] on div "BFG SS - SAP Concur (Temporarily SFTP Solution)" at bounding box center [197, 177] width 63 height 23
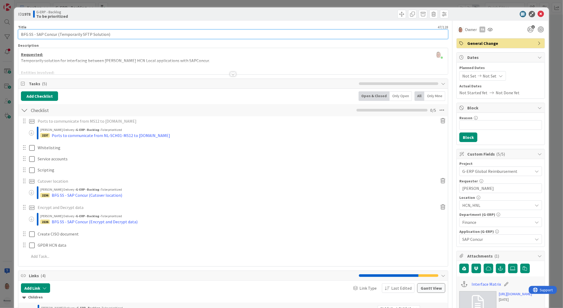
drag, startPoint x: 44, startPoint y: 33, endPoint x: 1, endPoint y: 33, distance: 43.2
click at [1, 33] on div "ID 1978 G-ERP - Backlog To be prioritized Title 47 / 128 BFG SS - SAP Concur (T…" at bounding box center [281, 154] width 563 height 308
drag, startPoint x: 60, startPoint y: 34, endPoint x: -4, endPoint y: 34, distance: 63.6
click at [0, 34] on html "Kanban G-ERP - Backlog 1x 2x 3x 8 INFO This column contains information cards t…" at bounding box center [281, 154] width 563 height 308
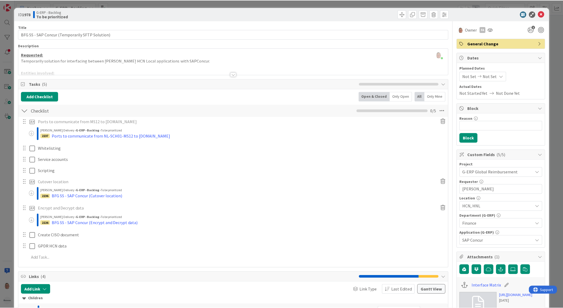
scroll to position [648, 0]
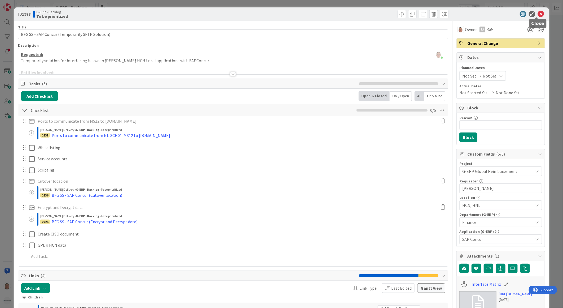
click at [538, 13] on icon at bounding box center [541, 14] width 6 height 6
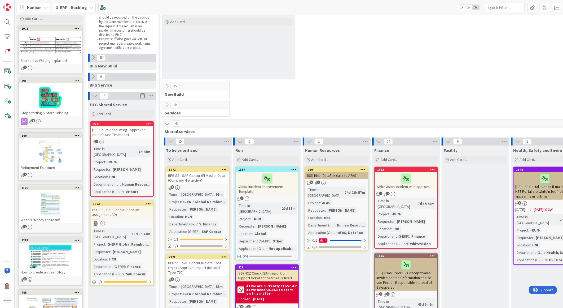
scroll to position [29, 0]
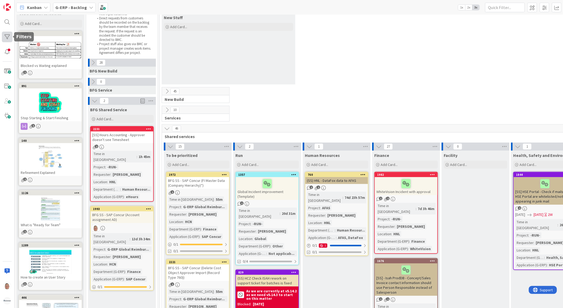
click at [7, 37] on div at bounding box center [7, 37] width 11 height 11
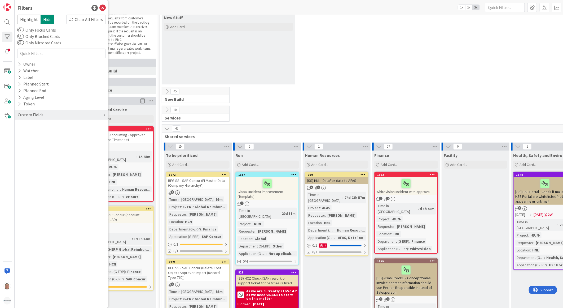
click at [52, 116] on div "Custom Fields" at bounding box center [62, 115] width 94 height 10
click at [42, 153] on button "Application (G-ERP)" at bounding box center [38, 152] width 43 height 7
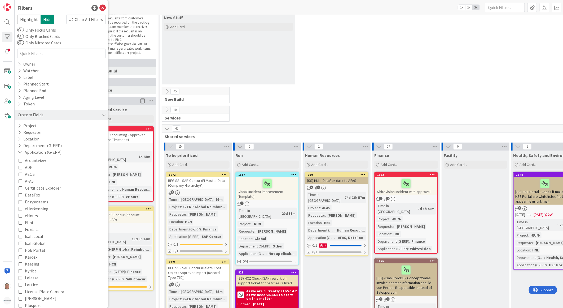
click at [22, 201] on icon at bounding box center [21, 202] width 4 height 4
